Goal: Find specific page/section: Find specific page/section

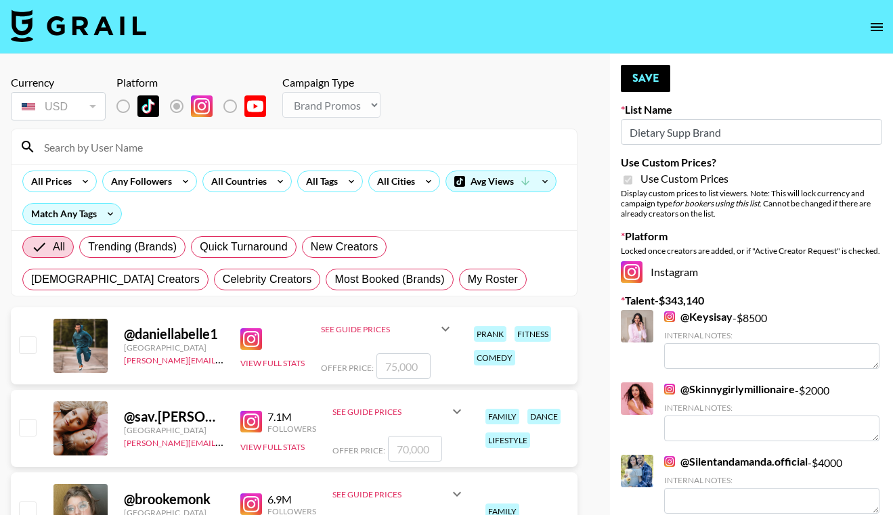
select select "Brand"
click at [29, 20] on img at bounding box center [78, 25] width 135 height 32
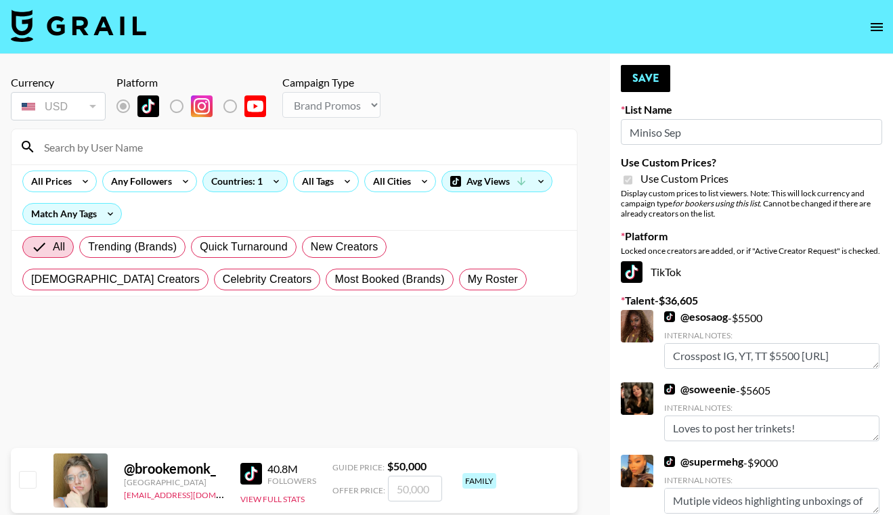
select select "Brand"
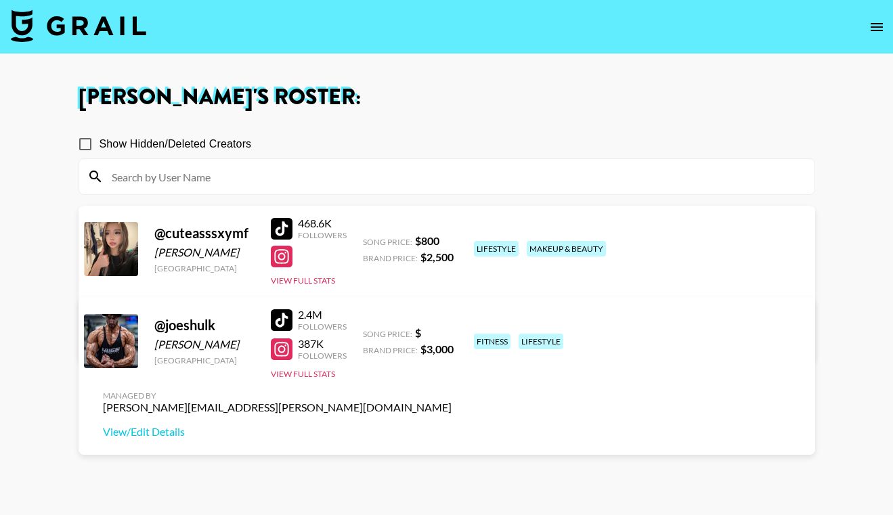
click at [868, 27] on icon "open drawer" at bounding box center [876, 27] width 16 height 16
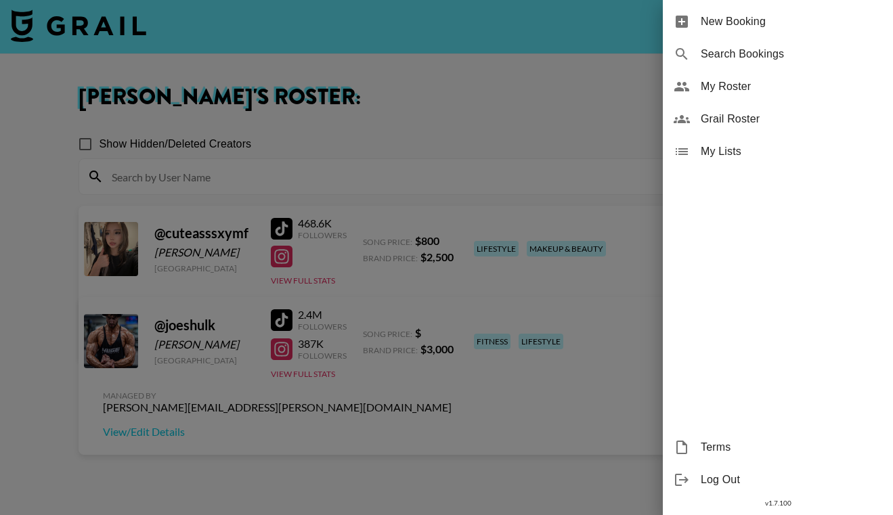
click at [741, 91] on span "My Roster" at bounding box center [791, 87] width 181 height 16
click at [718, 79] on span "My Roster" at bounding box center [791, 87] width 181 height 16
click at [547, 94] on div at bounding box center [446, 257] width 893 height 515
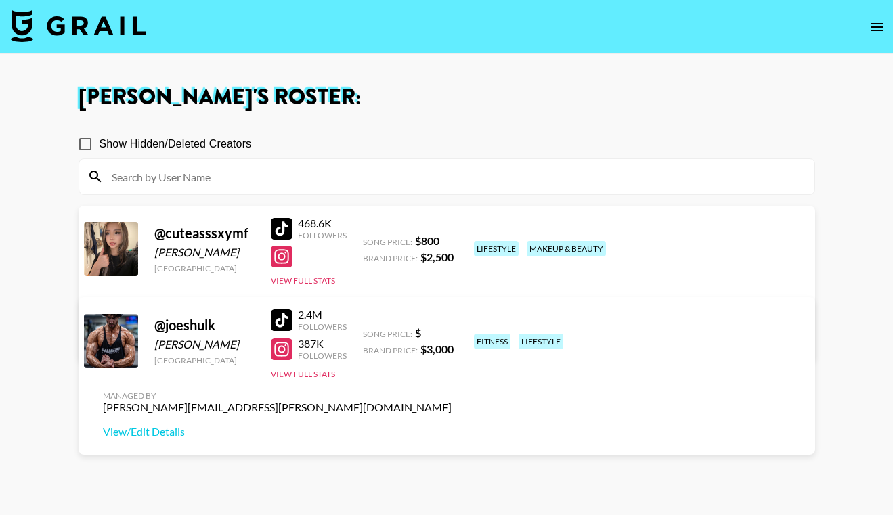
click at [53, 22] on img at bounding box center [78, 25] width 135 height 32
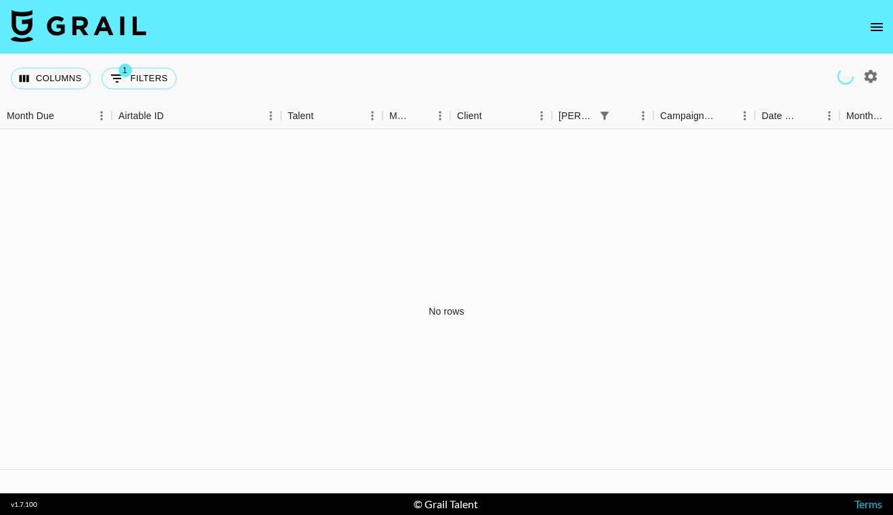
click at [53, 22] on img at bounding box center [78, 25] width 135 height 32
click at [870, 67] on button "button" at bounding box center [870, 76] width 23 height 23
select select "Jun '25"
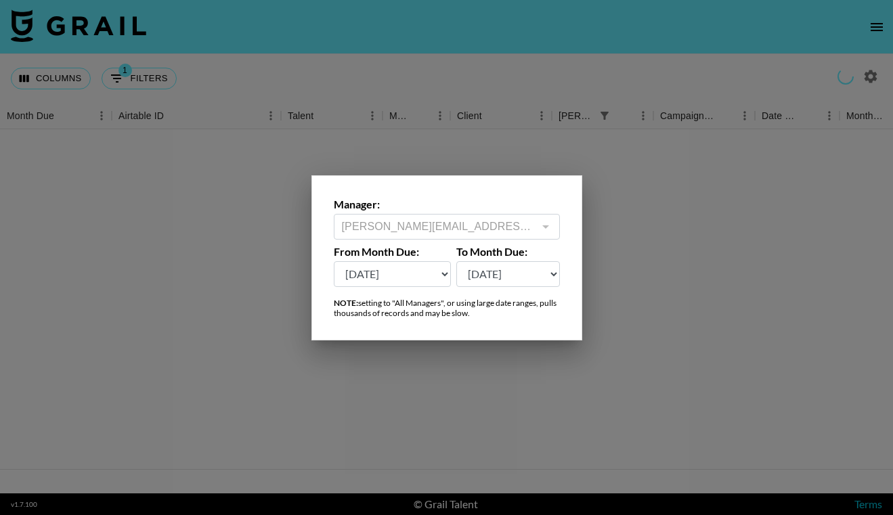
click at [866, 29] on div at bounding box center [446, 257] width 893 height 515
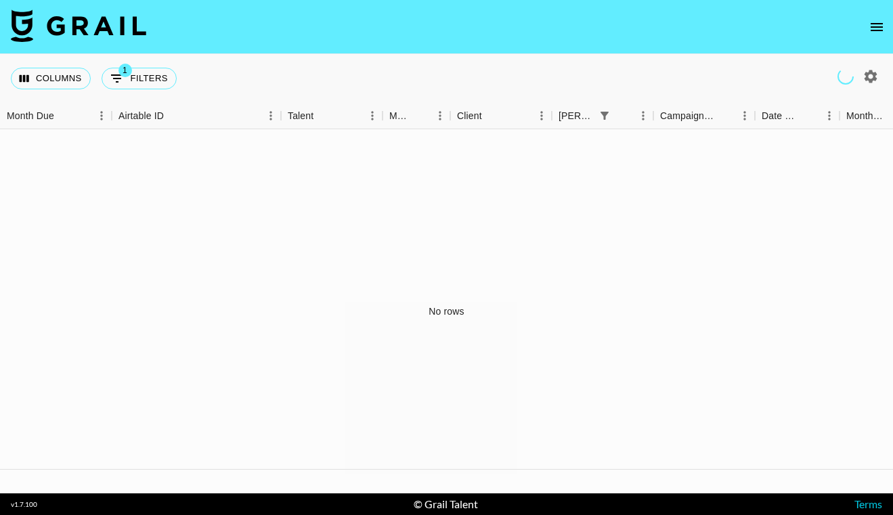
click at [866, 29] on button "open drawer" at bounding box center [876, 27] width 27 height 27
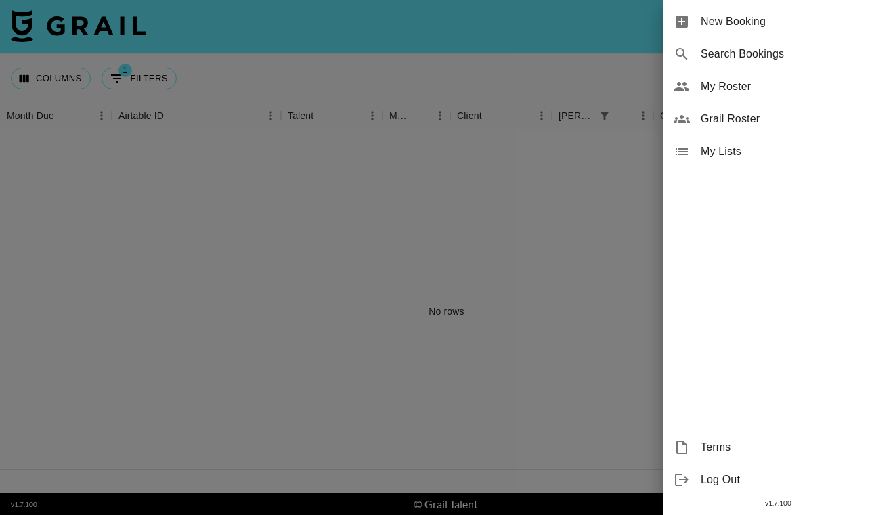
click at [762, 74] on div "My Roster" at bounding box center [778, 86] width 230 height 32
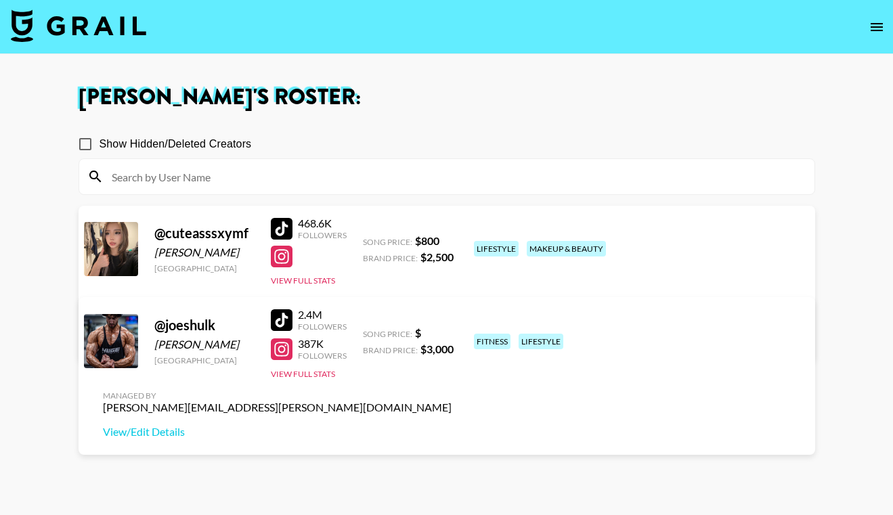
scroll to position [97, 0]
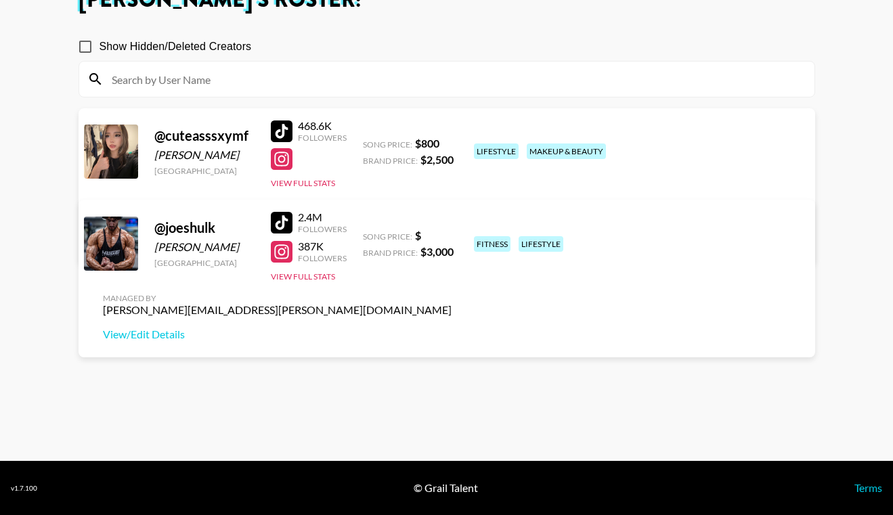
click at [321, 138] on div "Followers" at bounding box center [322, 138] width 49 height 10
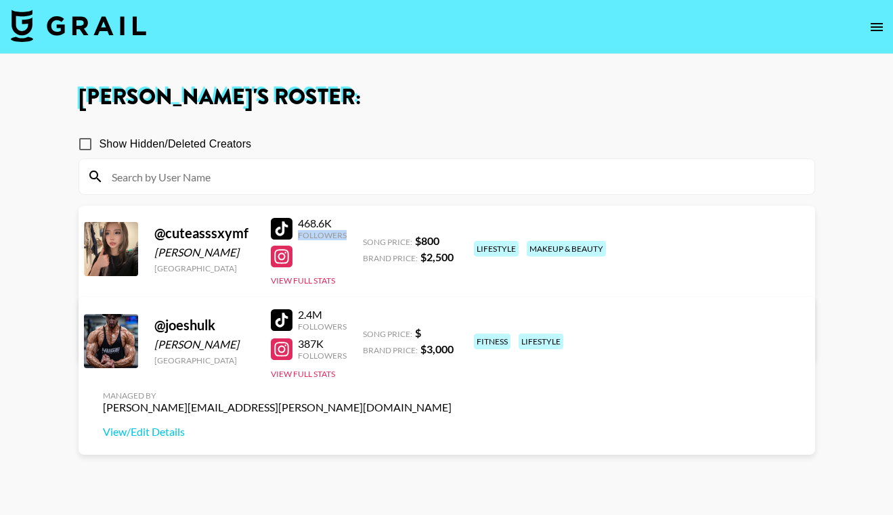
click at [22, 19] on img at bounding box center [78, 25] width 135 height 32
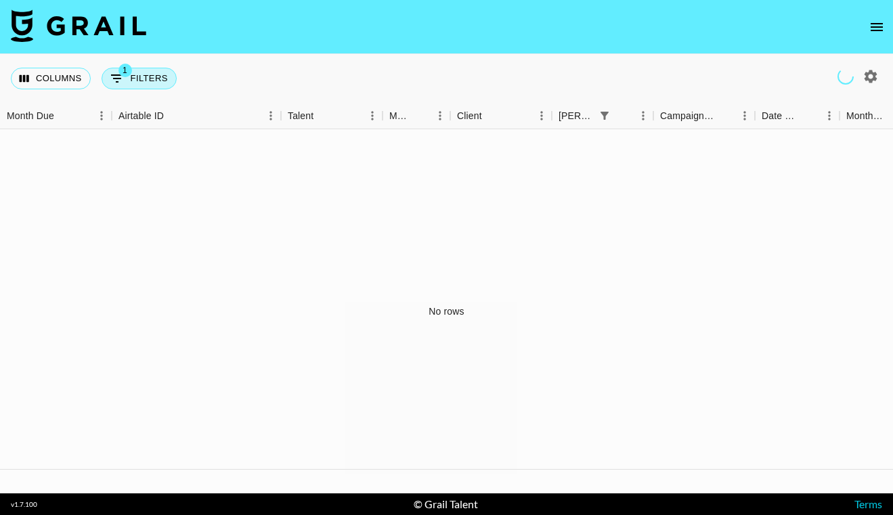
click at [134, 79] on button "1 Filters" at bounding box center [139, 79] width 75 height 22
select select "bookerId"
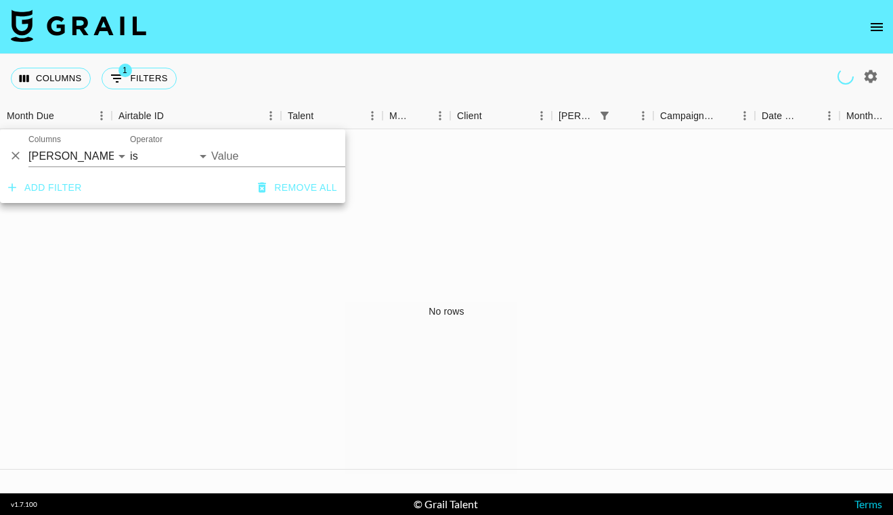
click at [283, 182] on button "Remove all" at bounding box center [297, 187] width 90 height 25
click at [487, 248] on div "No rows" at bounding box center [446, 311] width 893 height 364
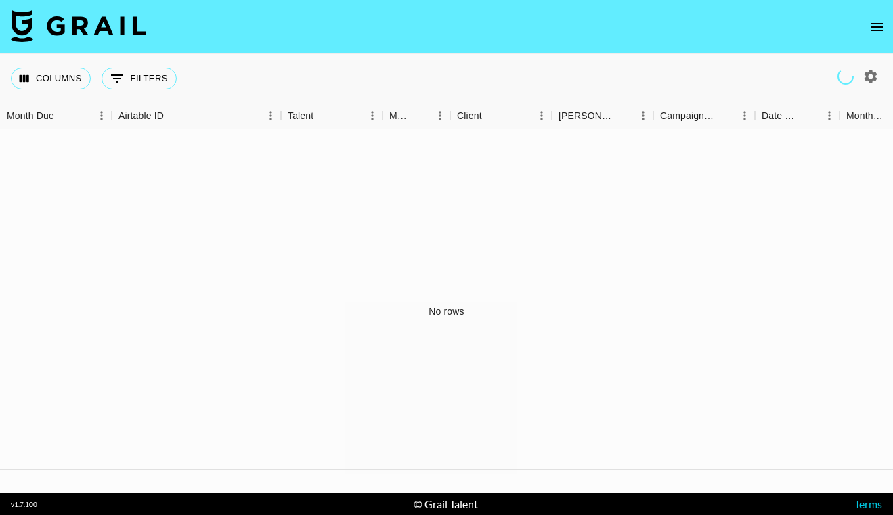
click at [872, 74] on icon "button" at bounding box center [870, 76] width 13 height 13
select select "Jun '25"
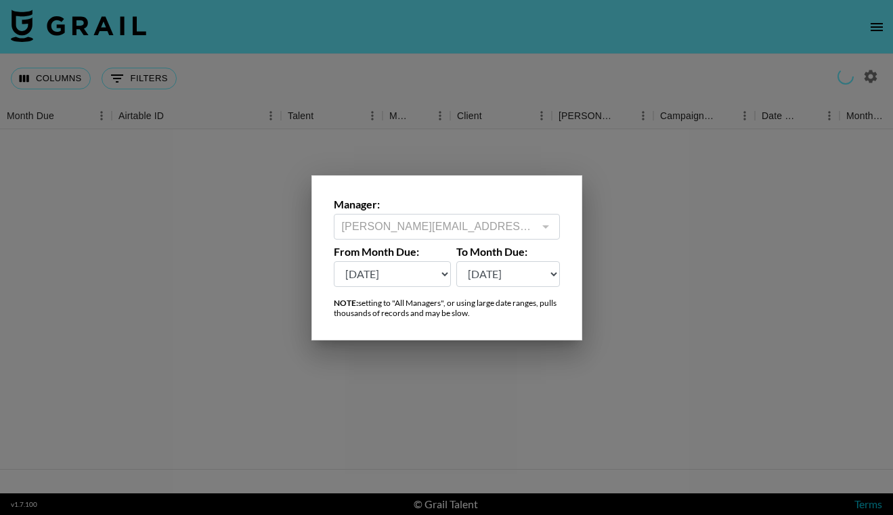
click at [877, 50] on div at bounding box center [446, 257] width 893 height 515
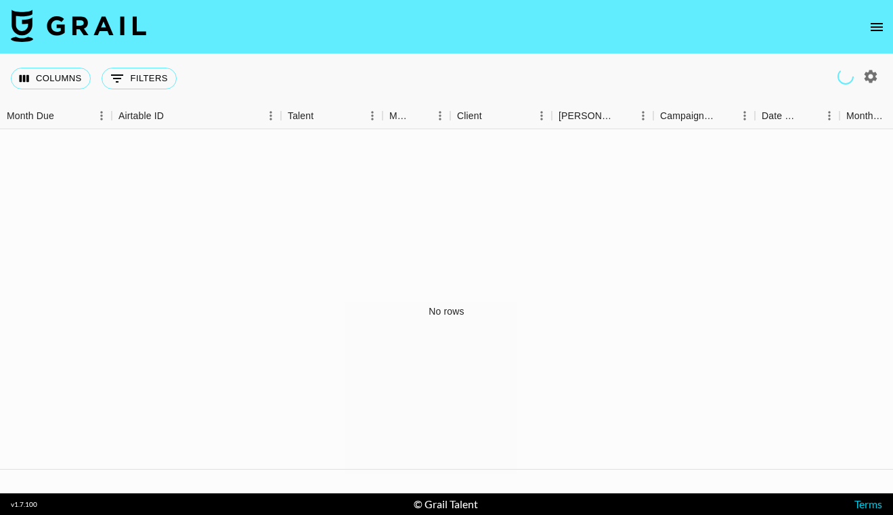
click at [874, 16] on button "open drawer" at bounding box center [876, 27] width 27 height 27
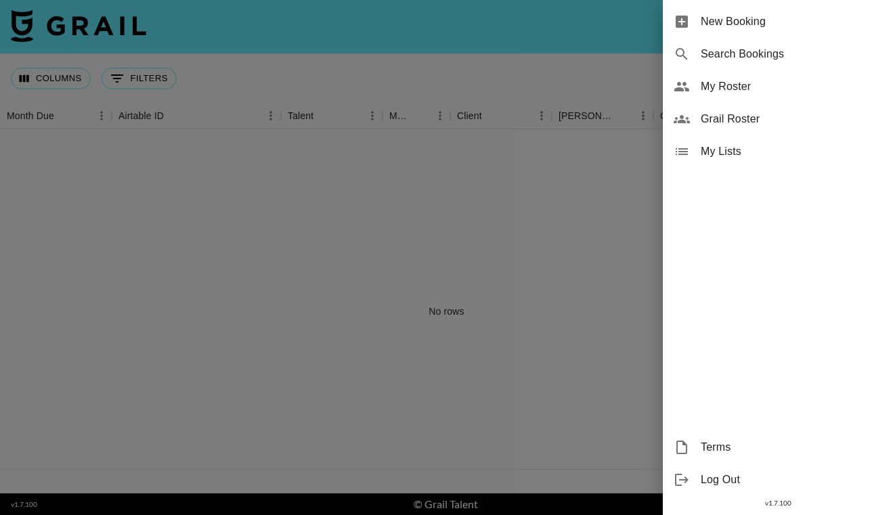
click at [731, 79] on span "My Roster" at bounding box center [791, 87] width 181 height 16
